Goal: Ask a question

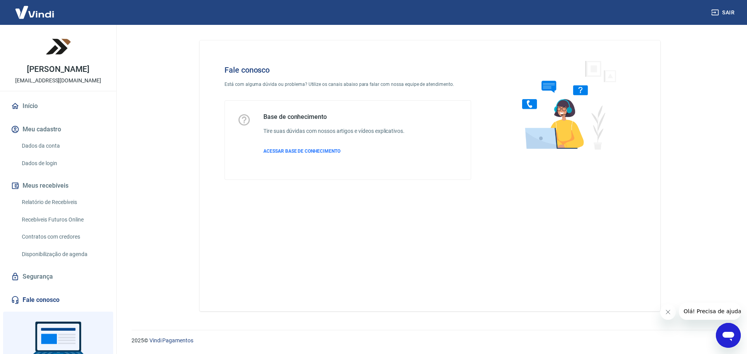
click at [730, 333] on icon "Abrir janela de mensagens" at bounding box center [729, 336] width 12 height 9
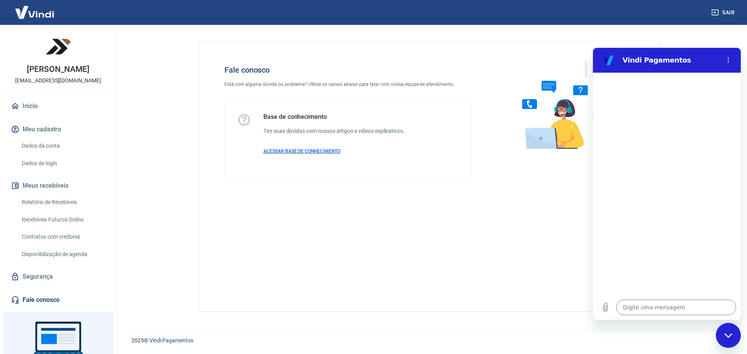
click at [316, 151] on span "ACESSAR BASE DE CONHECIMENTO" at bounding box center [301, 151] width 77 height 5
type textarea "x"
click at [641, 309] on textarea at bounding box center [676, 308] width 120 height 16
type textarea "B"
type textarea "x"
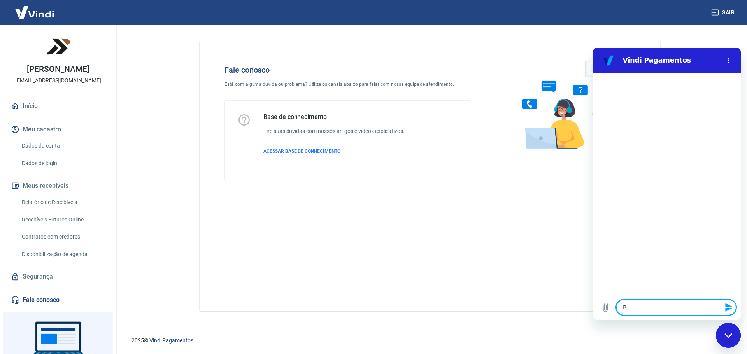
type textarea "Bo"
type textarea "x"
type textarea "Bo"
type textarea "x"
type textarea "Bo d"
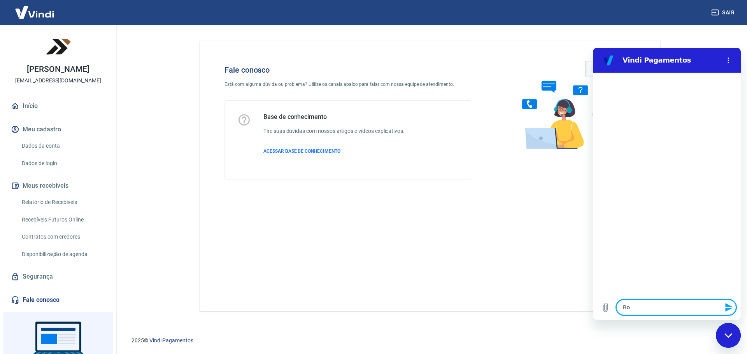
type textarea "x"
type textarea "Bo di"
type textarea "x"
type textarea "Bo dia"
type textarea "x"
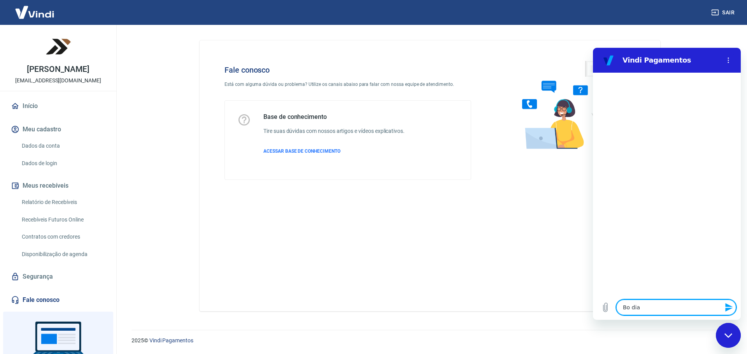
type textarea "Bo dia."
type textarea "x"
type textarea "Bo dia"
type textarea "x"
type textarea "Bo di"
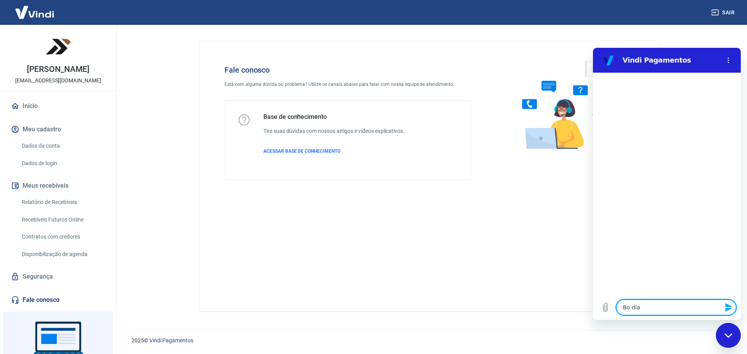
type textarea "x"
type textarea "Bo d"
type textarea "x"
type textarea "Bo"
type textarea "x"
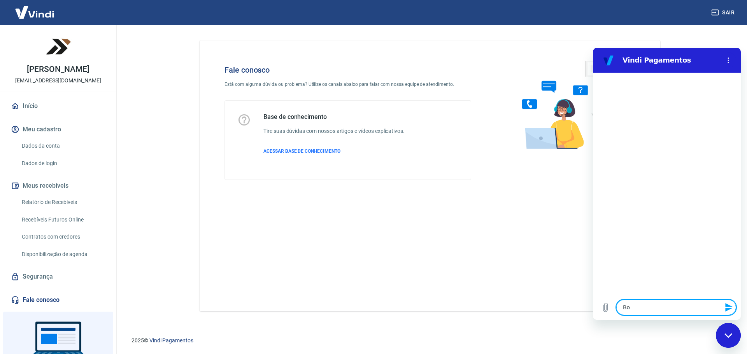
type textarea "Bo"
type textarea "x"
type textarea "Bom"
type textarea "x"
type textarea "Bom"
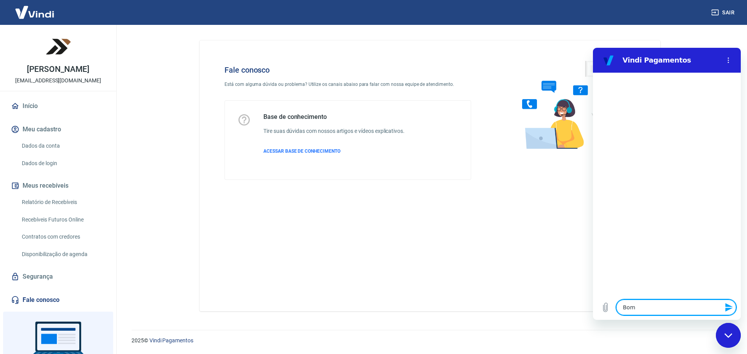
type textarea "x"
type textarea "Bom d"
type textarea "x"
type textarea "Bom di"
type textarea "x"
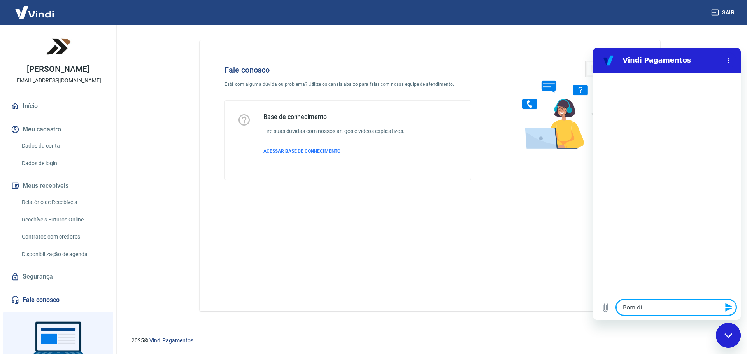
type textarea "Bom dia"
type textarea "x"
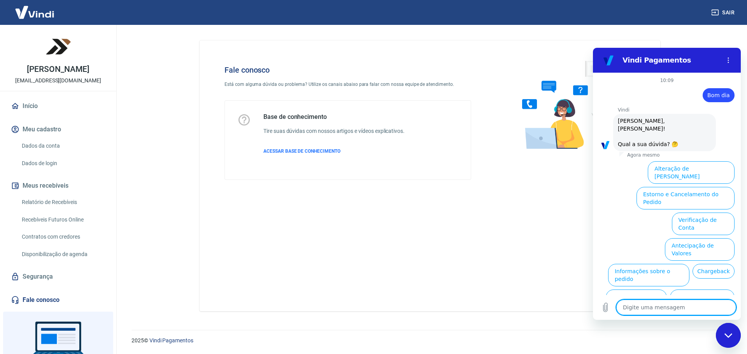
scroll to position [18, 0]
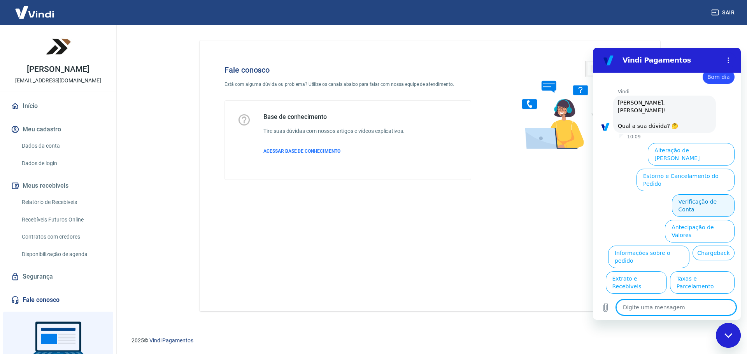
click at [696, 195] on button "Verificação de Conta" at bounding box center [703, 206] width 63 height 23
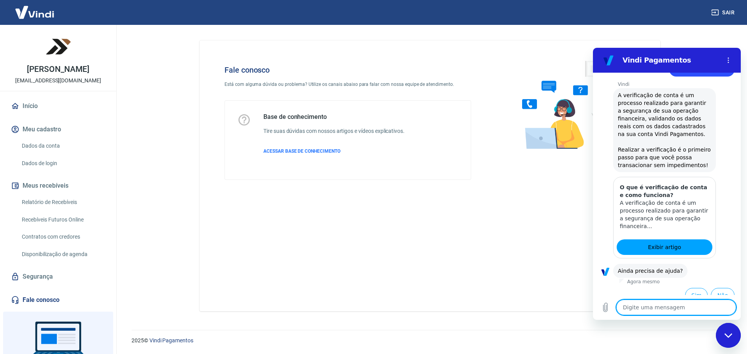
scroll to position [95, 0]
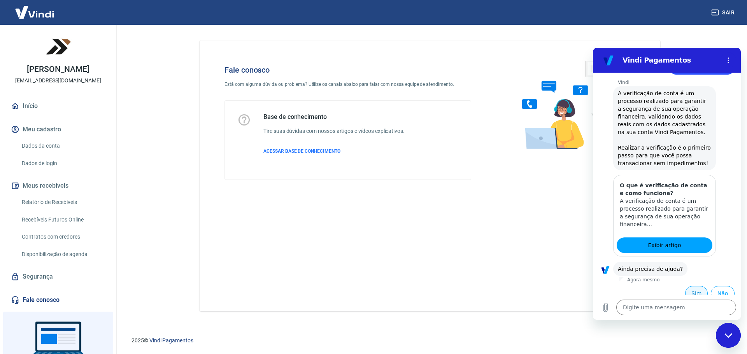
click at [689, 286] on button "Sim" at bounding box center [696, 293] width 23 height 15
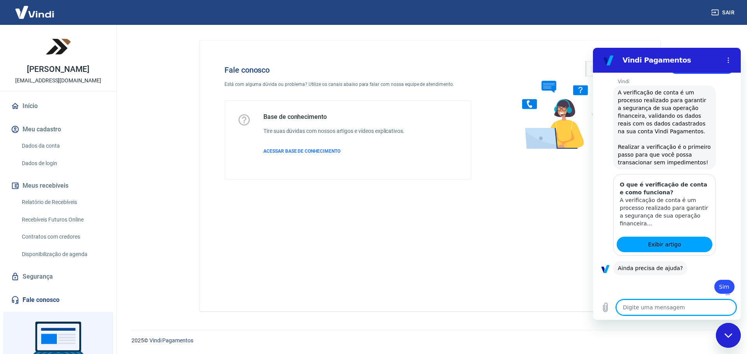
click at [644, 307] on textarea at bounding box center [676, 308] width 120 height 16
type textarea "x"
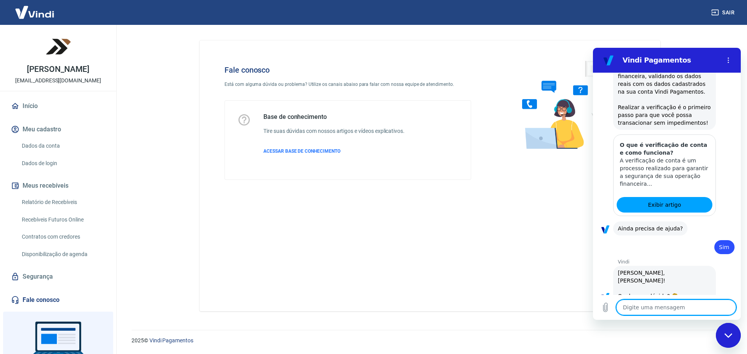
type textarea "F"
type textarea "x"
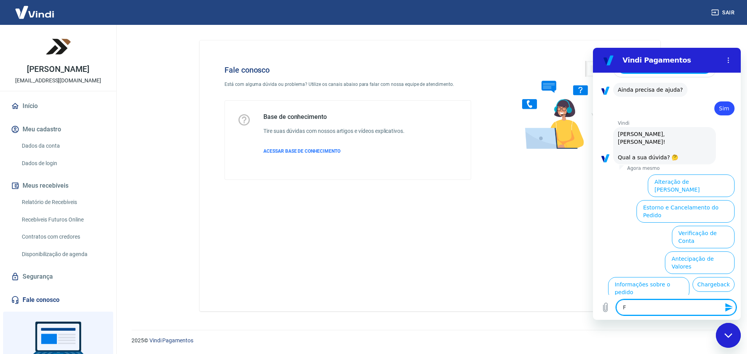
scroll to position [298, 0]
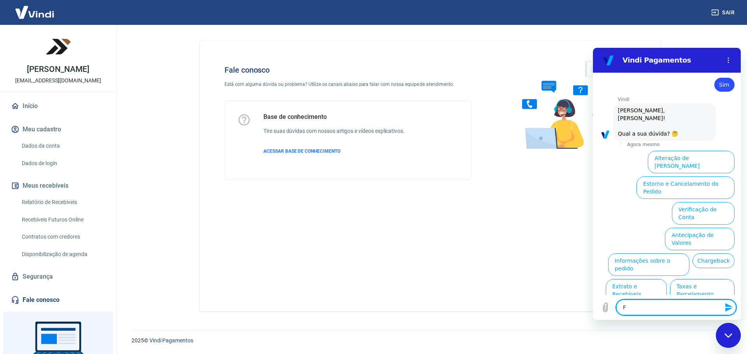
type textarea "x"
type textarea "F"
type textarea "x"
type textarea "Fa"
type textarea "x"
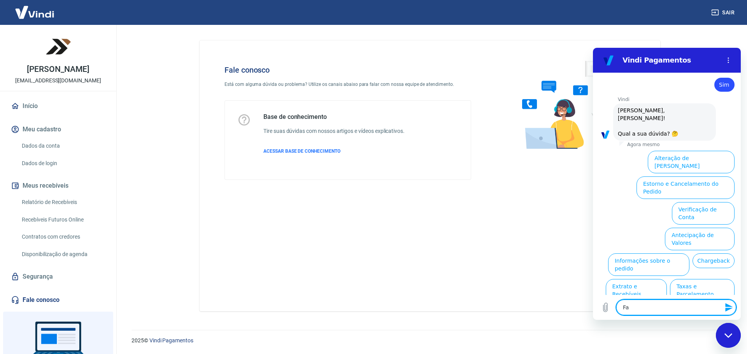
type textarea "Fal"
type textarea "x"
type textarea "Fala"
type textarea "x"
type textarea "Fala"
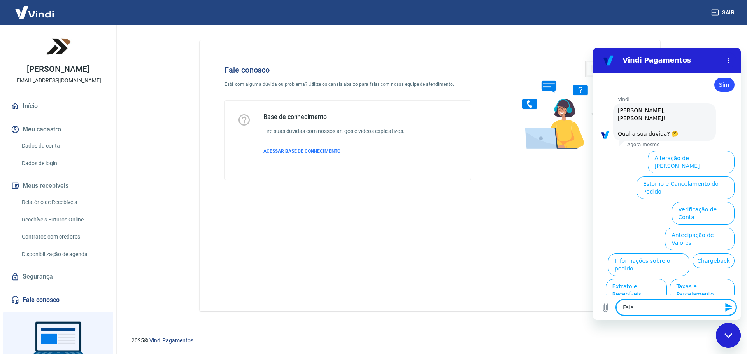
type textarea "x"
type textarea "Fala c"
type textarea "x"
type textarea "Fala co"
type textarea "x"
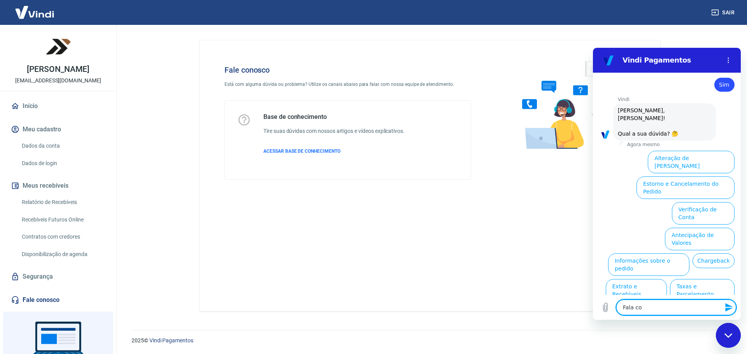
type textarea "Fala com"
type textarea "x"
type textarea "Fala com"
type textarea "x"
type textarea "Fala com a"
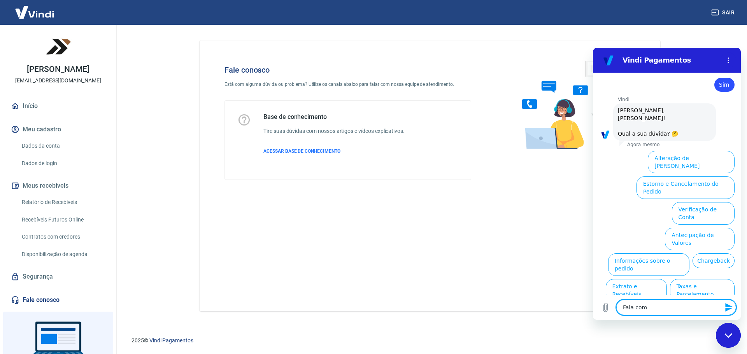
type textarea "x"
type textarea "Fala com at"
type textarea "x"
type textarea "Fala com atg"
type textarea "x"
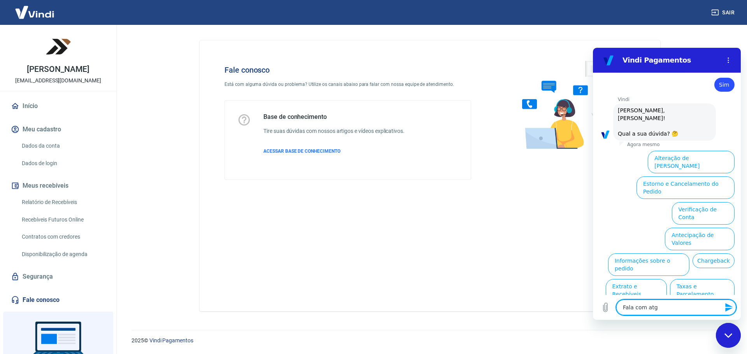
type textarea "Fala com atge"
type textarea "x"
type textarea "Fala com atgen"
type textarea "x"
type textarea "Fala com atgend"
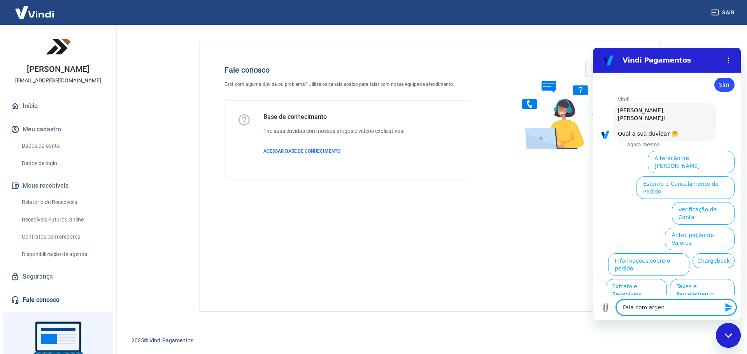
type textarea "x"
type textarea "Fala com atgen"
type textarea "x"
type textarea "Fala com atge"
type textarea "x"
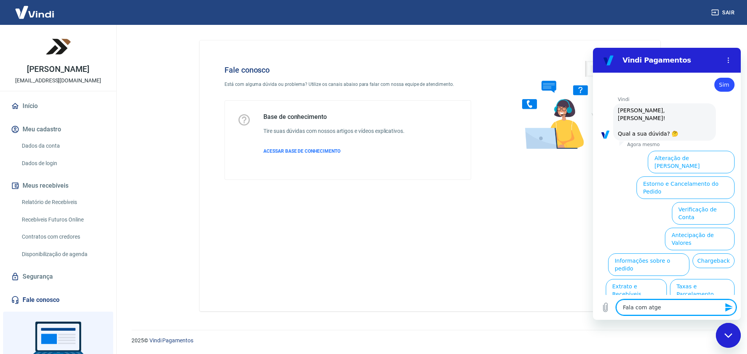
type textarea "Fala com atg"
type textarea "x"
type textarea "Fala com at"
type textarea "x"
type textarea "Fala com ate"
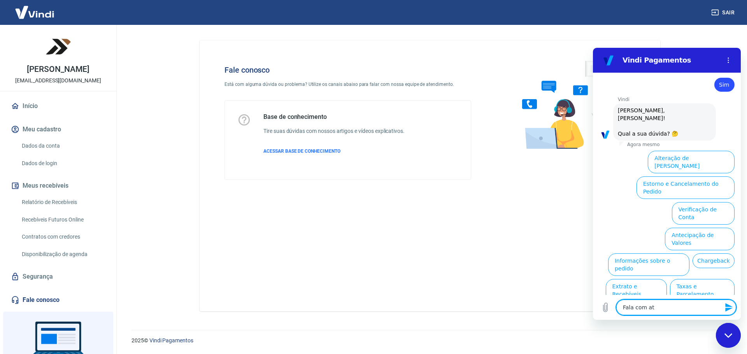
type textarea "x"
type textarea "Fala com aten"
type textarea "x"
type textarea "Fala com atend"
type textarea "x"
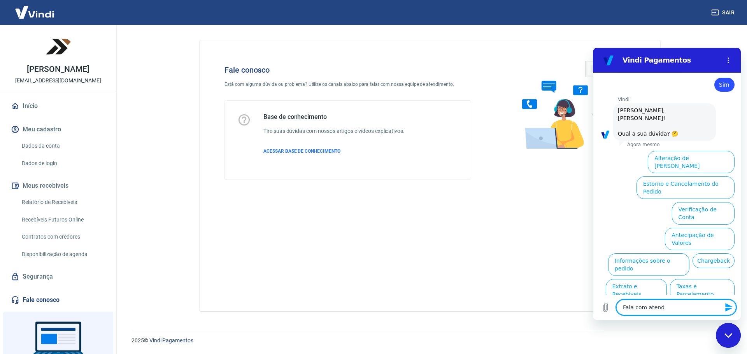
type textarea "Fala com atende"
type textarea "x"
type textarea "Fala com atenden"
type textarea "x"
type textarea "Fala com atendent"
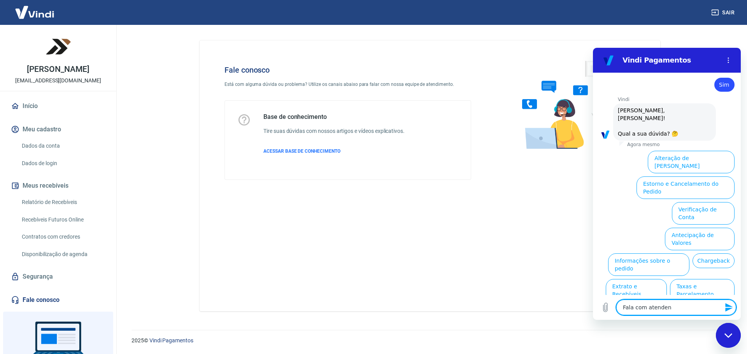
type textarea "x"
type textarea "Fala com atendente"
type textarea "x"
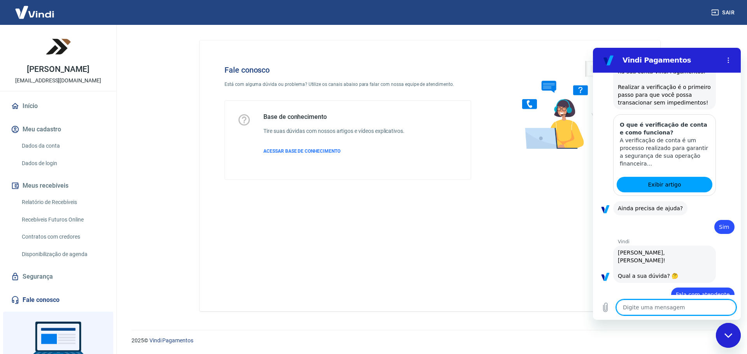
type textarea "x"
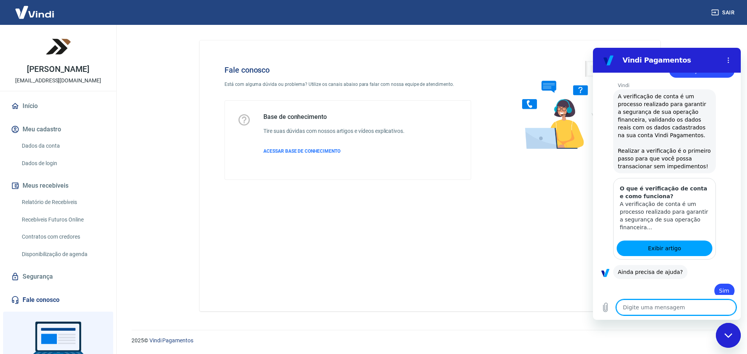
scroll to position [197, 0]
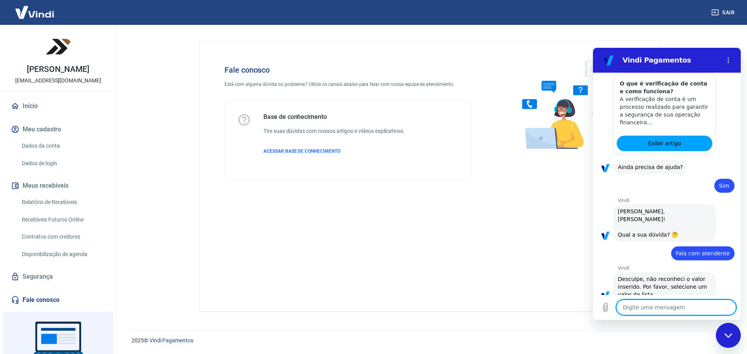
click at [656, 308] on textarea at bounding box center [676, 308] width 120 height 16
type textarea "F"
type textarea "x"
type textarea "Fa"
type textarea "x"
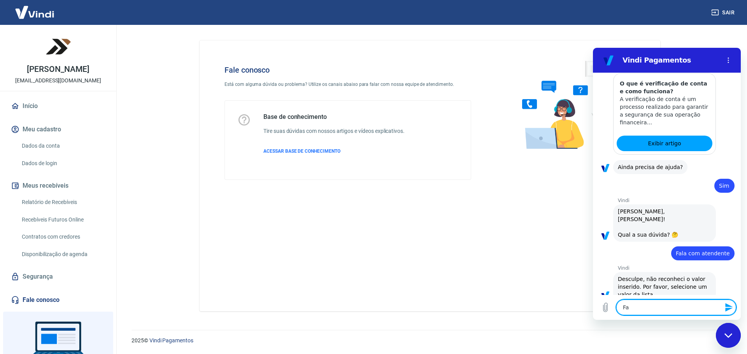
type textarea "Fal"
type textarea "x"
type textarea "Fala"
type textarea "x"
type textarea "Falar"
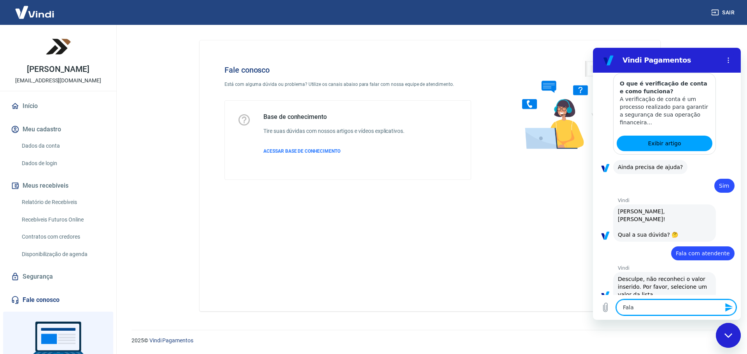
type textarea "x"
type textarea "Falar"
type textarea "x"
type textarea "Falar c"
type textarea "x"
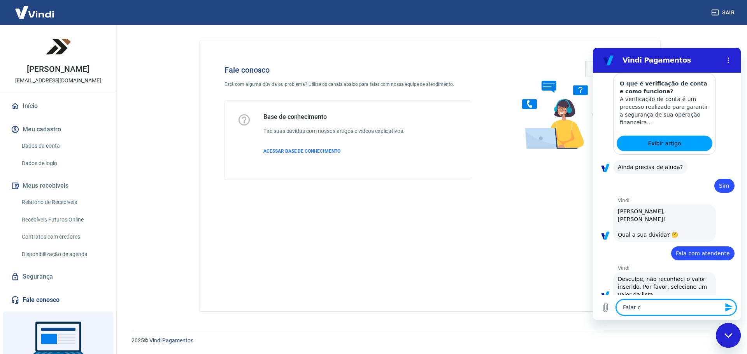
type textarea "Falar co"
type textarea "x"
type textarea "Falar com"
type textarea "x"
type textarea "Falar com"
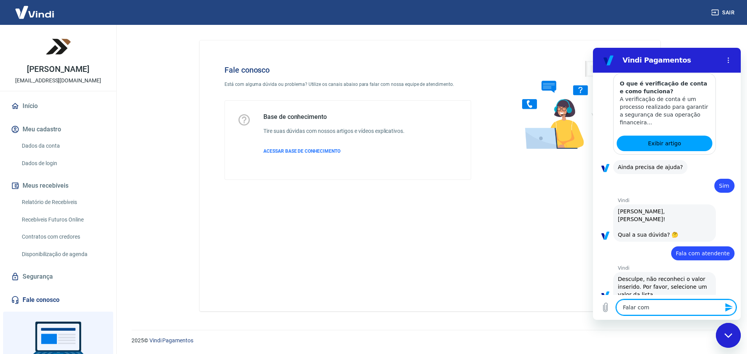
type textarea "x"
type textarea "Falar com a"
type textarea "x"
type textarea "Falar com at"
type textarea "x"
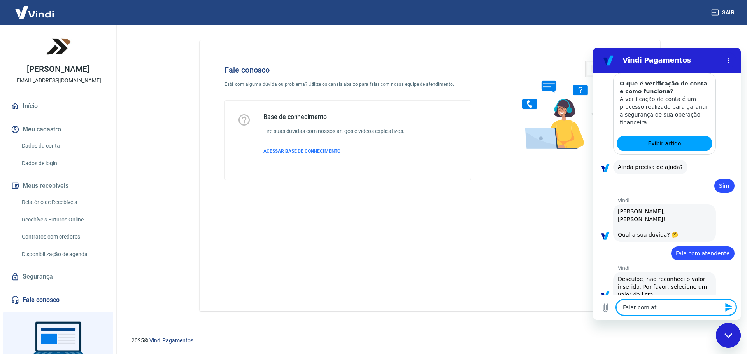
type textarea "Falar com ate"
type textarea "x"
type textarea "Falar com aten"
type textarea "x"
type textarea "Falar com atend"
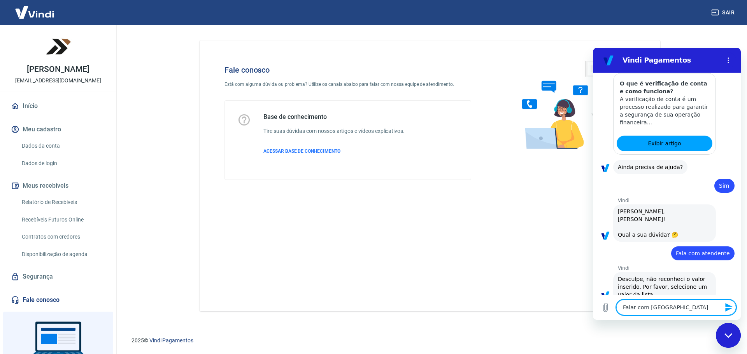
type textarea "x"
type textarea "Falar com atendi"
type textarea "x"
type textarea "Falar com atendim"
type textarea "x"
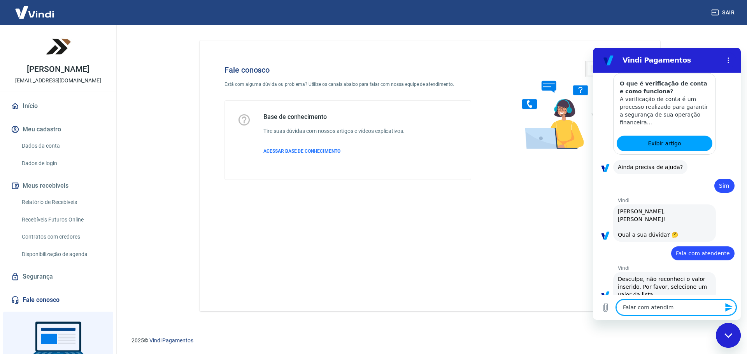
type textarea "Falar com atendi"
type textarea "x"
type textarea "Falar com atend"
type textarea "x"
type textarea "Falar com aten"
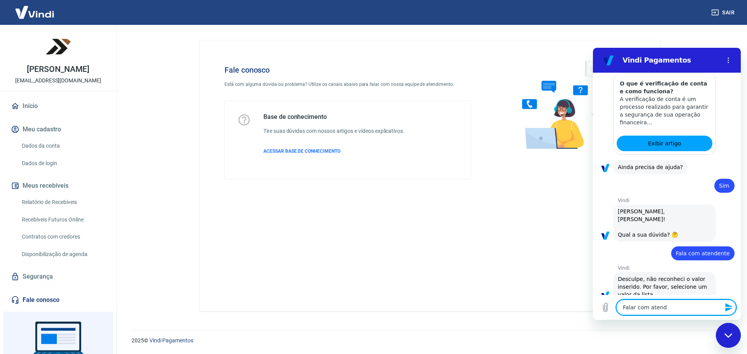
type textarea "x"
type textarea "Falar com ate"
type textarea "x"
type textarea "Falar com ated"
type textarea "x"
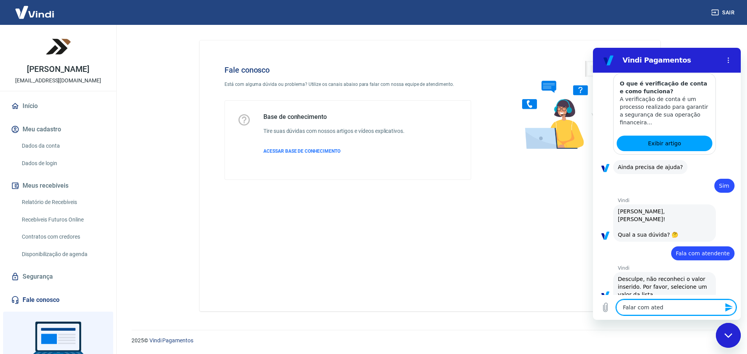
type textarea "Falar com atedn"
type textarea "x"
type textarea "Falar com ated"
type textarea "x"
type textarea "Falar com ate"
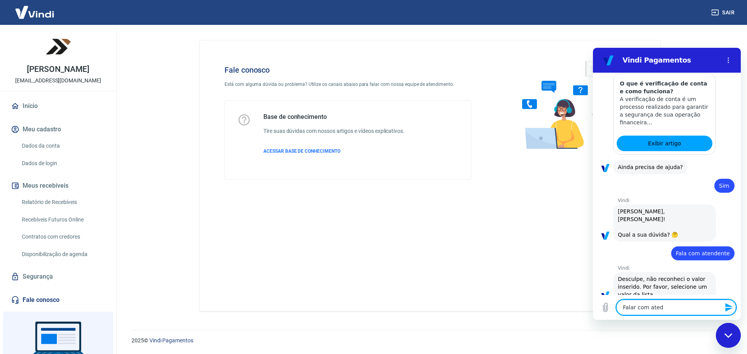
type textarea "x"
type textarea "Falar com aten"
type textarea "x"
type textarea "Falar com atend"
type textarea "x"
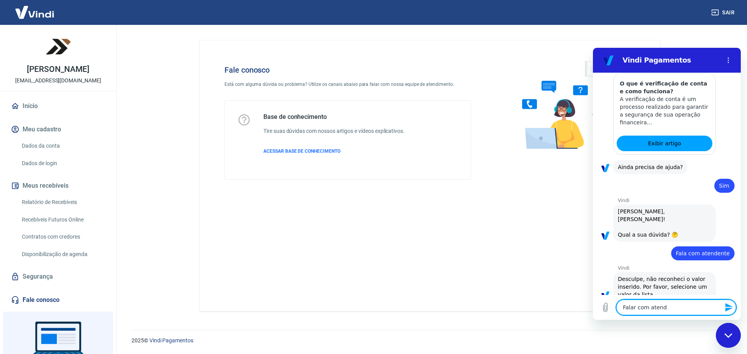
type textarea "Falar com atendi"
type textarea "x"
type textarea "Falar com atendim"
type textarea "x"
type textarea "Falar com atendime"
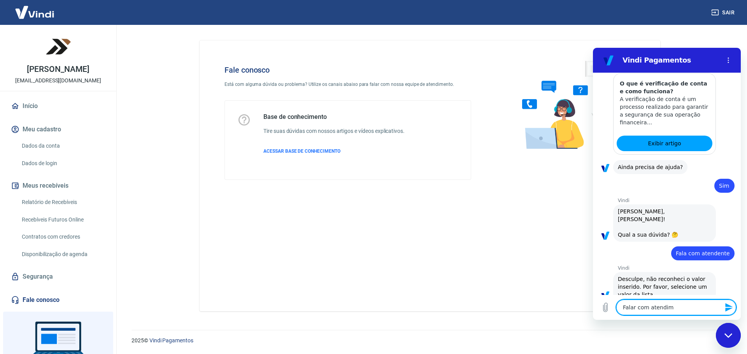
type textarea "x"
type textarea "Falar com atendimen"
type textarea "x"
type textarea "Falar com atendiment"
type textarea "x"
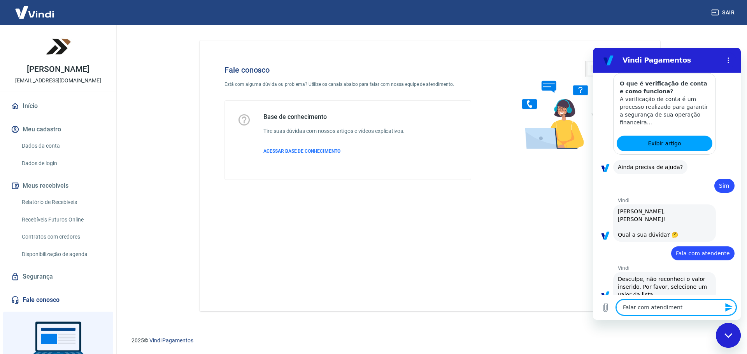
type textarea "Falar com atendimento"
type textarea "x"
type textarea "Falar com atendimento"
type textarea "x"
type textarea "Falar com atendimento h"
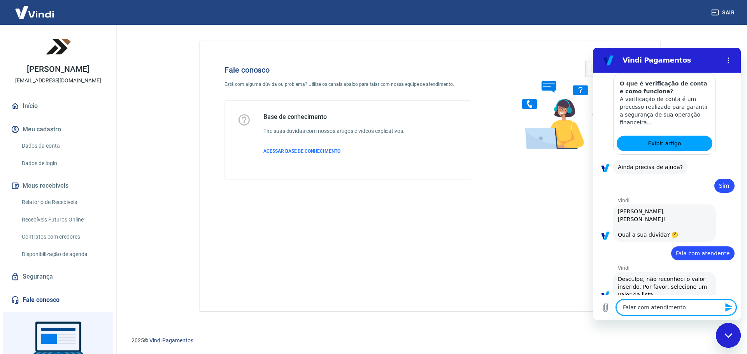
type textarea "x"
type textarea "Falar com atendimento hu"
type textarea "x"
type textarea "Falar com atendimento hum"
type textarea "x"
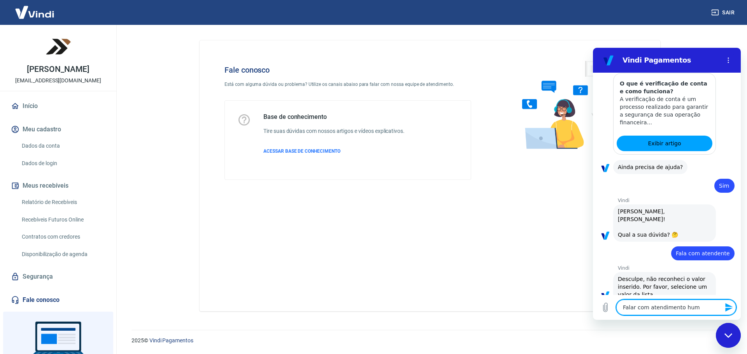
type textarea "Falar com atendimento huma"
type textarea "x"
type textarea "Falar com atendimento human"
type textarea "x"
type textarea "Falar com atendimento humano"
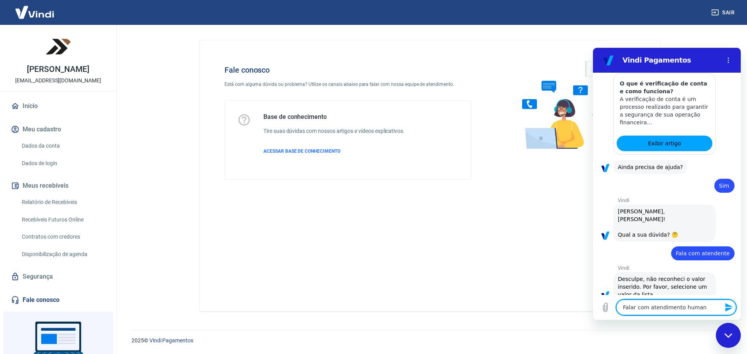
type textarea "x"
type textarea "Falar com atendimento humano."
type textarea "x"
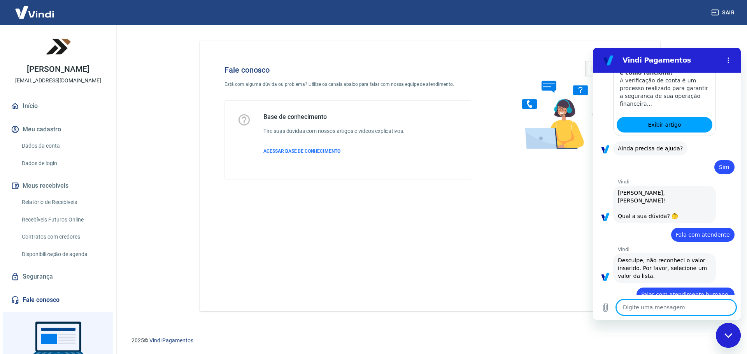
type textarea "x"
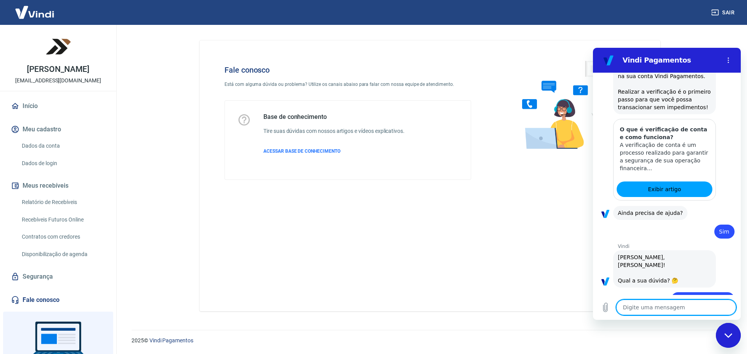
scroll to position [257, 0]
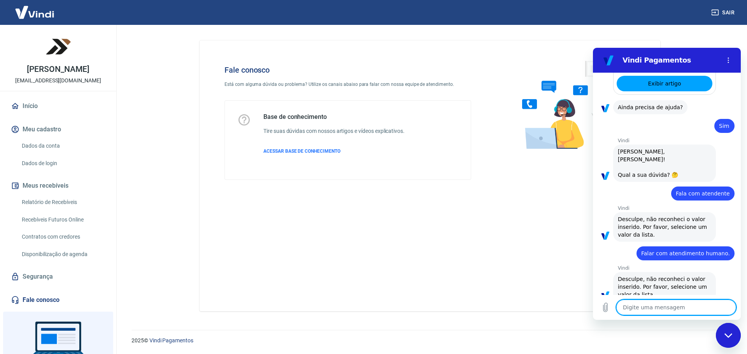
click at [655, 276] on span "Desculpe, não reconheci o valor inserido. Por favor, selecione um valor da list…" at bounding box center [663, 287] width 91 height 22
click at [728, 58] on circle "Menu de opções" at bounding box center [728, 58] width 1 height 1
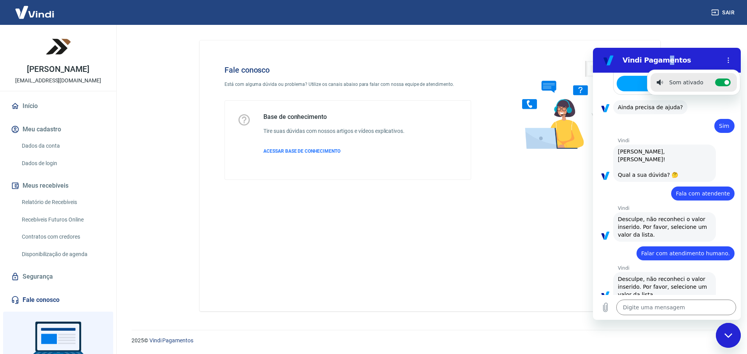
click at [662, 61] on h2 "Vindi Pagamentos" at bounding box center [670, 60] width 95 height 9
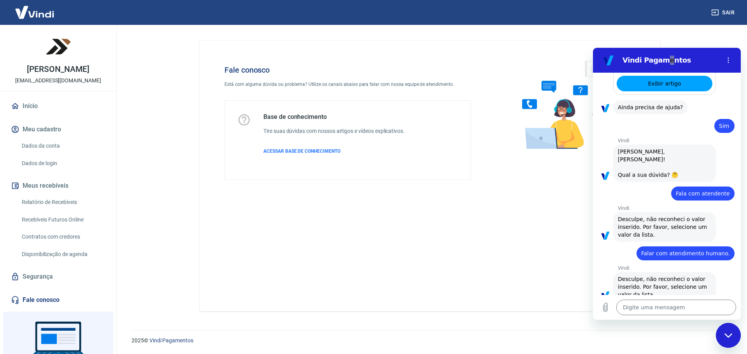
drag, startPoint x: 729, startPoint y: 338, endPoint x: 725, endPoint y: 284, distance: 53.9
click html
click at [644, 309] on textarea at bounding box center [676, 308] width 120 height 16
type textarea "s"
type textarea "x"
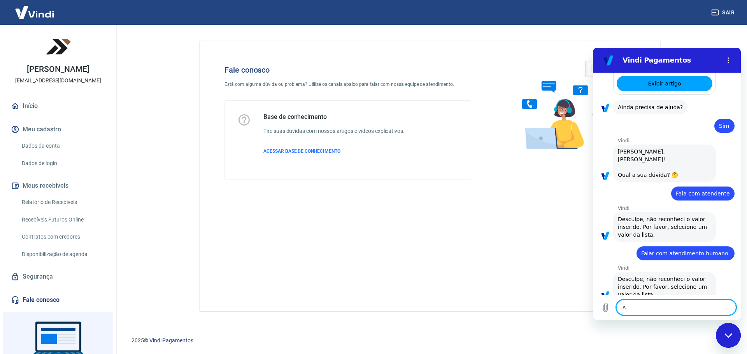
type textarea "si"
type textarea "x"
type textarea "sim"
type textarea "x"
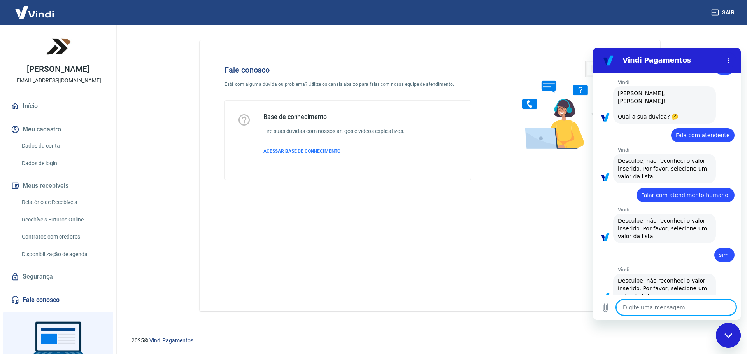
scroll to position [317, 0]
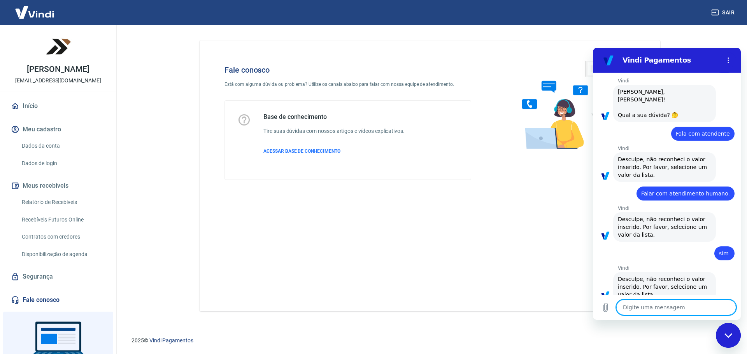
click at [641, 277] on span "Desculpe, não reconheci o valor inserido. Por favor, selecione um valor da list…" at bounding box center [663, 287] width 91 height 22
click at [730, 58] on icon "Menu de opções" at bounding box center [728, 60] width 6 height 6
click at [734, 336] on div "Fechar janela de mensagens" at bounding box center [728, 335] width 23 height 23
type textarea "x"
